Goal: Task Accomplishment & Management: Use online tool/utility

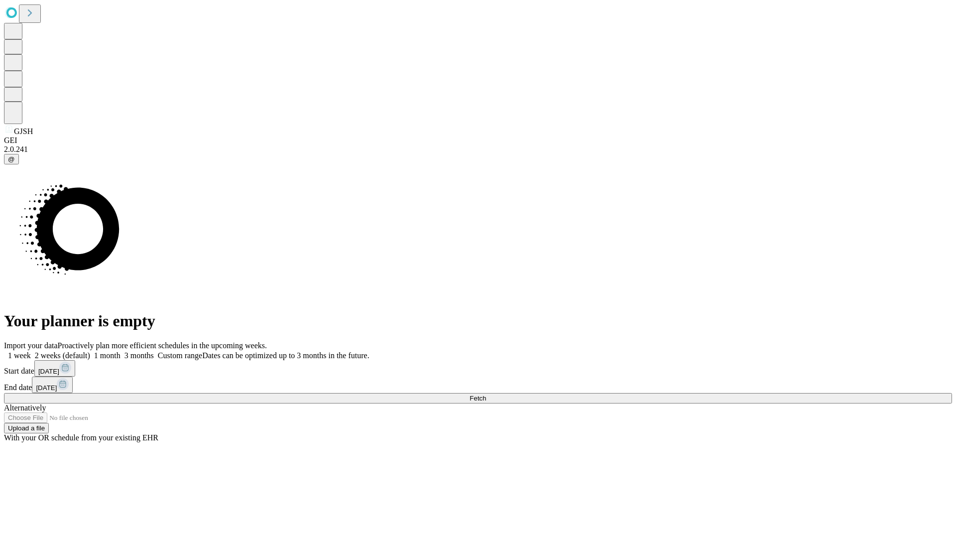
click at [486, 394] on span "Fetch" at bounding box center [478, 397] width 16 height 7
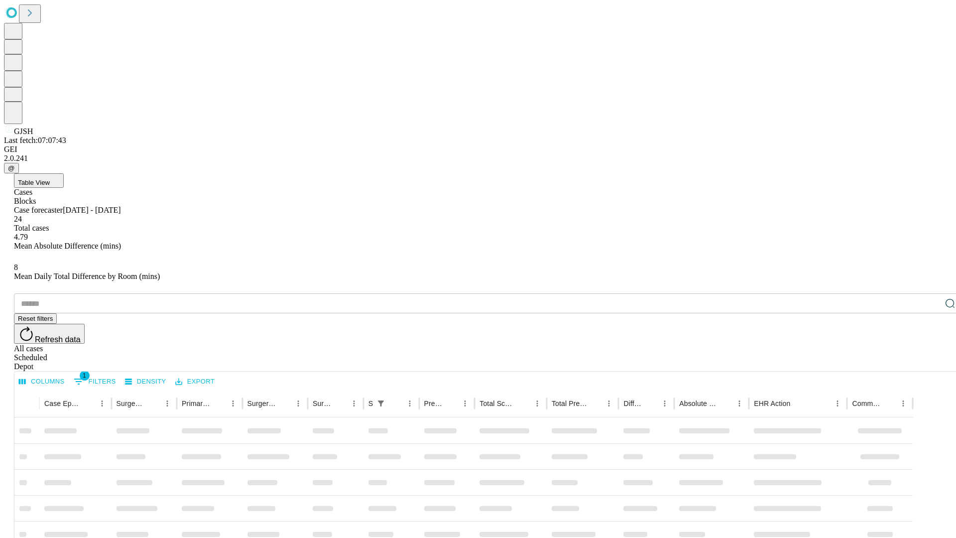
click at [930, 362] on div "Depot" at bounding box center [488, 366] width 948 height 9
